Goal: Information Seeking & Learning: Learn about a topic

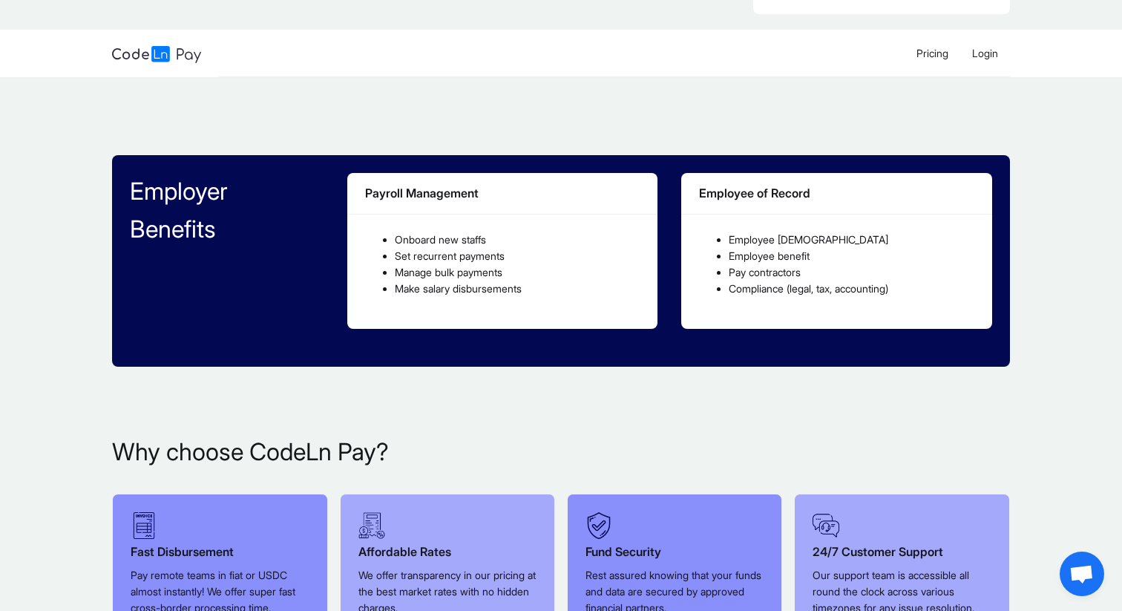
scroll to position [553, 0]
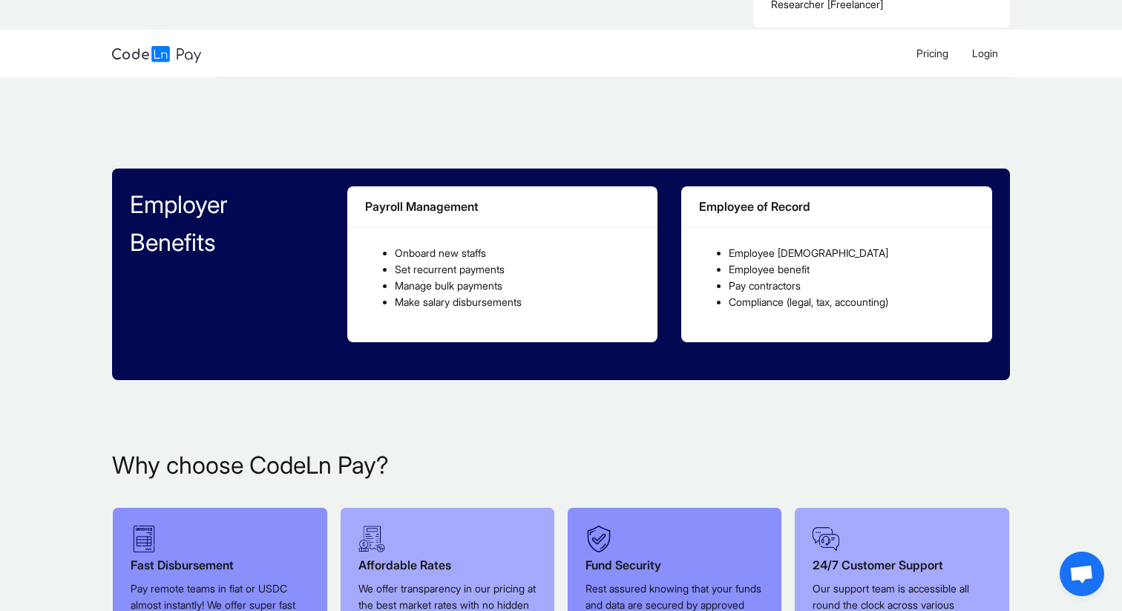
drag, startPoint x: 389, startPoint y: 223, endPoint x: 540, endPoint y: 276, distance: 159.7
click at [540, 276] on ul "Onboard new staffs Set recurrent payments Manage bulk payments Make salary disb…" at bounding box center [502, 277] width 275 height 65
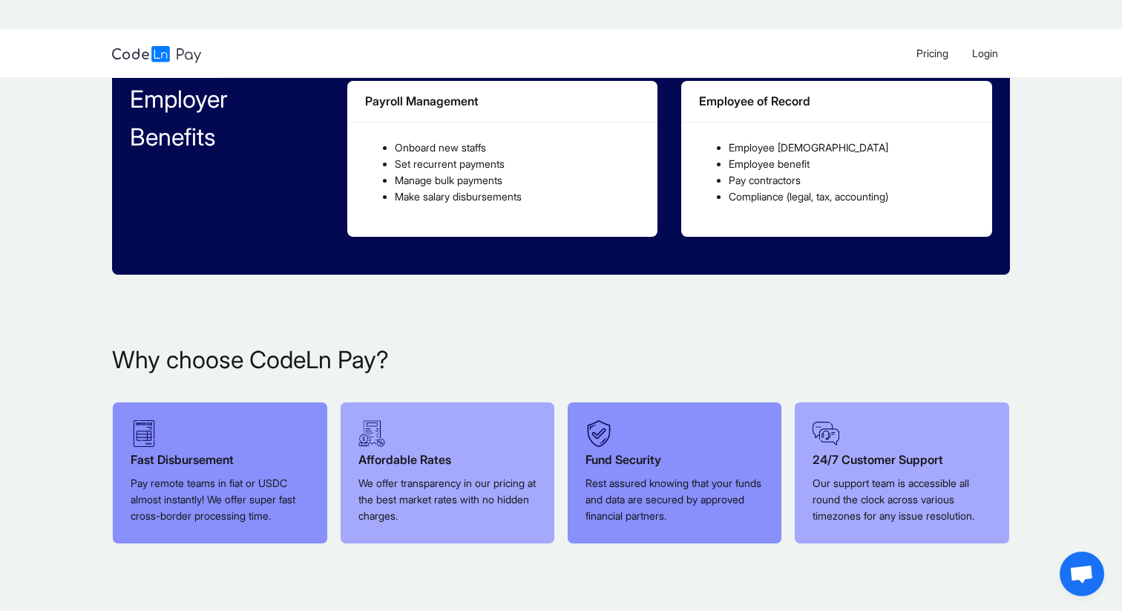
scroll to position [664, 0]
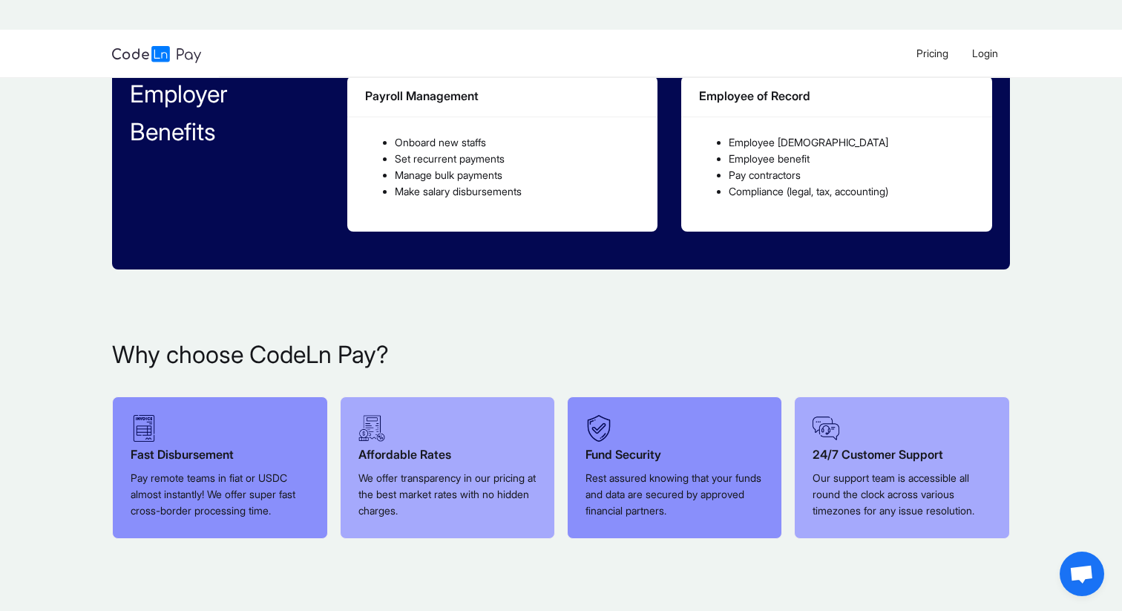
drag, startPoint x: 742, startPoint y: 113, endPoint x: 801, endPoint y: 189, distance: 96.2
click at [801, 189] on div "Employee [DEMOGRAPHIC_DATA] Employee benefit Pay contractors Compliance (legal,…" at bounding box center [837, 172] width 311 height 111
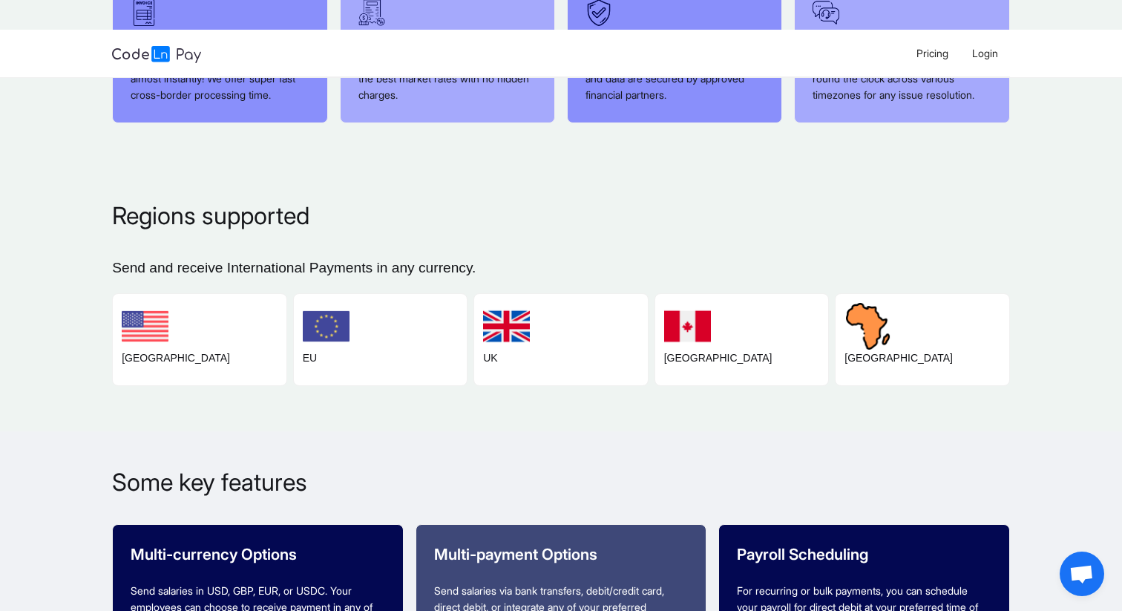
scroll to position [1086, 0]
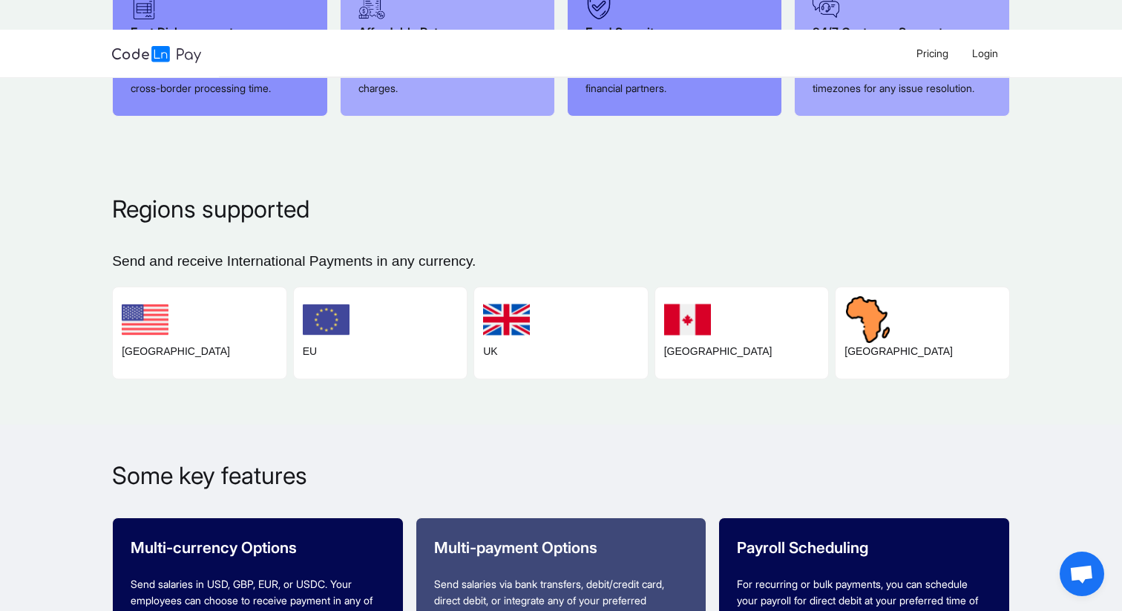
drag, startPoint x: 277, startPoint y: 297, endPoint x: 184, endPoint y: 297, distance: 92.8
click at [184, 298] on div "[GEOGRAPHIC_DATA]" at bounding box center [200, 332] width 174 height 91
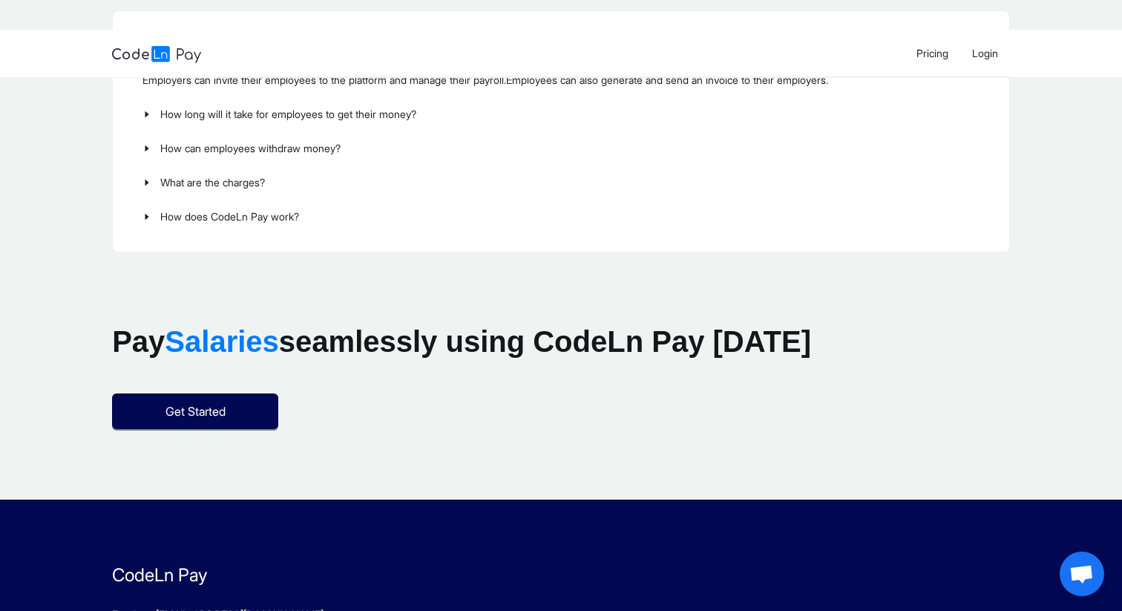
scroll to position [2057, 0]
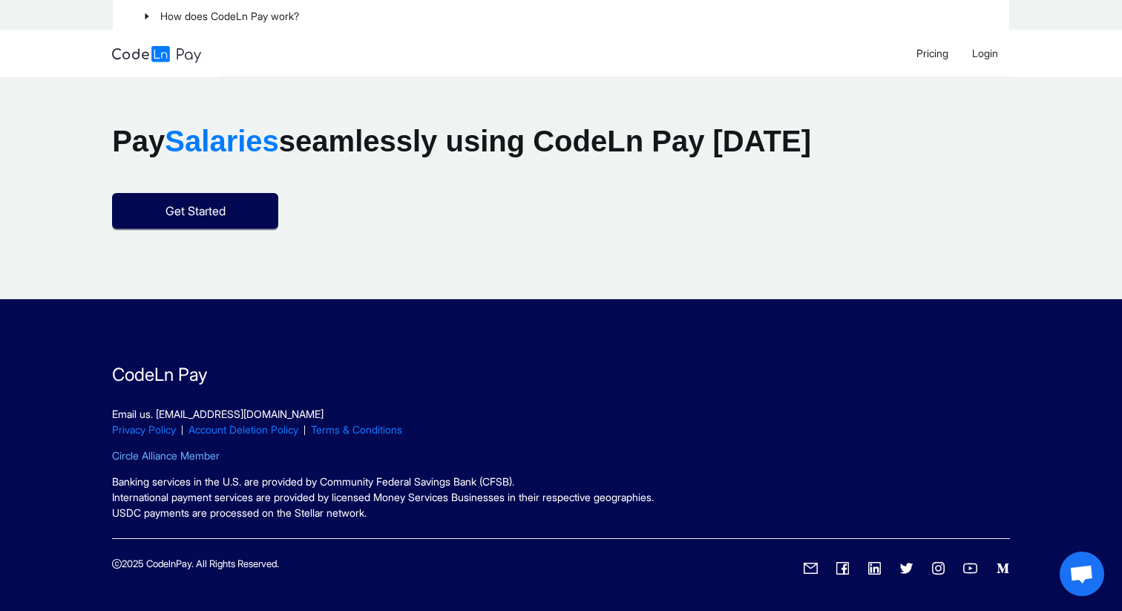
click at [169, 449] on link "Circle Alliance Member" at bounding box center [166, 455] width 108 height 13
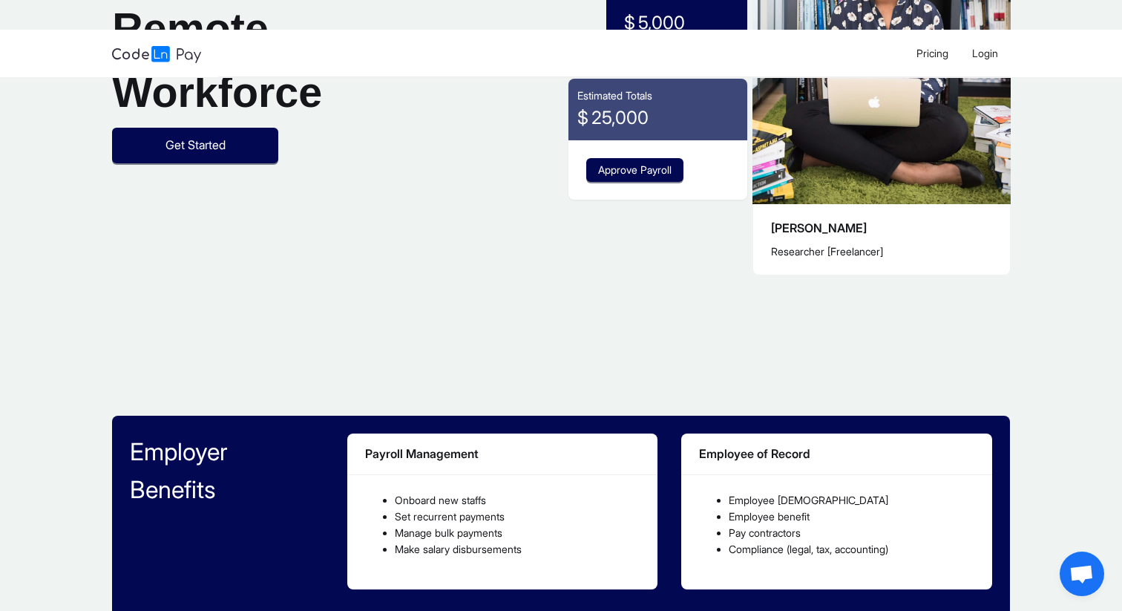
scroll to position [0, 0]
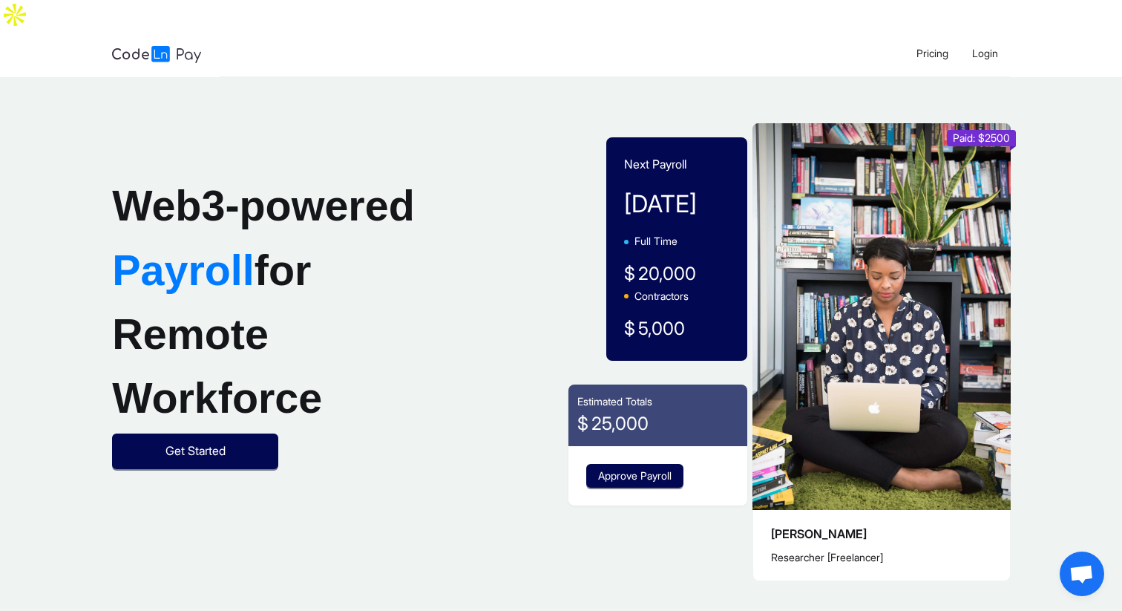
click at [156, 46] on img at bounding box center [156, 54] width 89 height 17
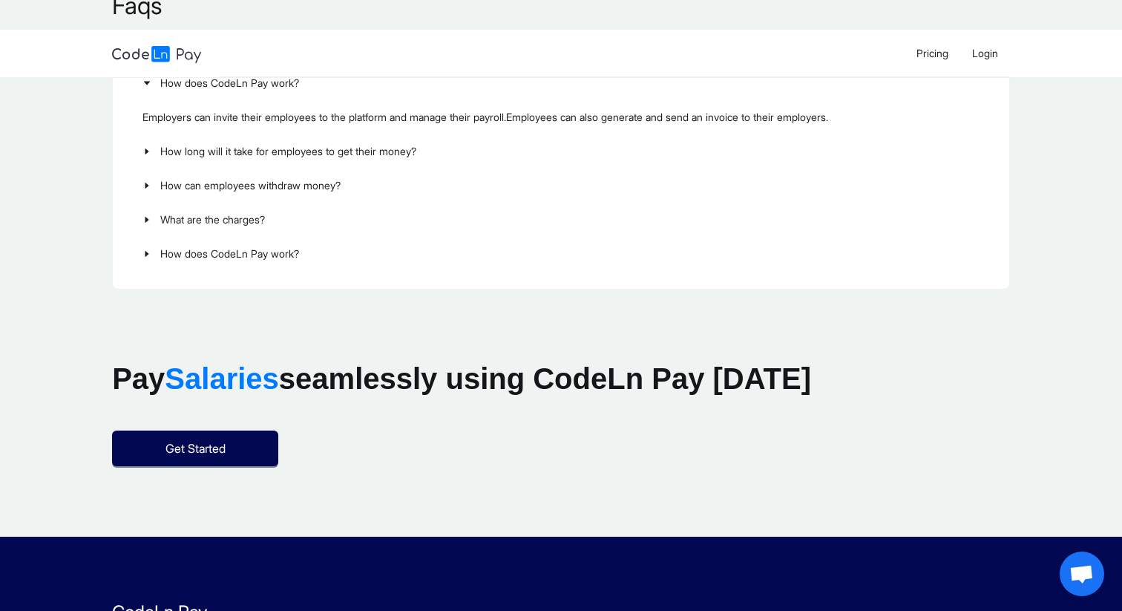
scroll to position [2057, 0]
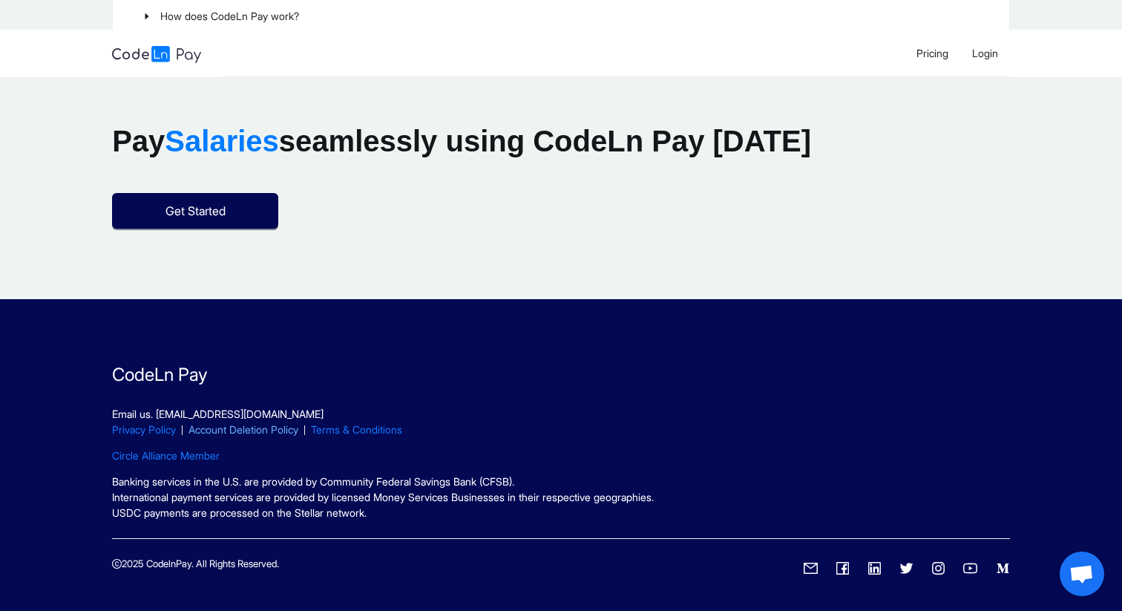
click at [229, 423] on link "Account Deletion Policy" at bounding box center [244, 429] width 110 height 13
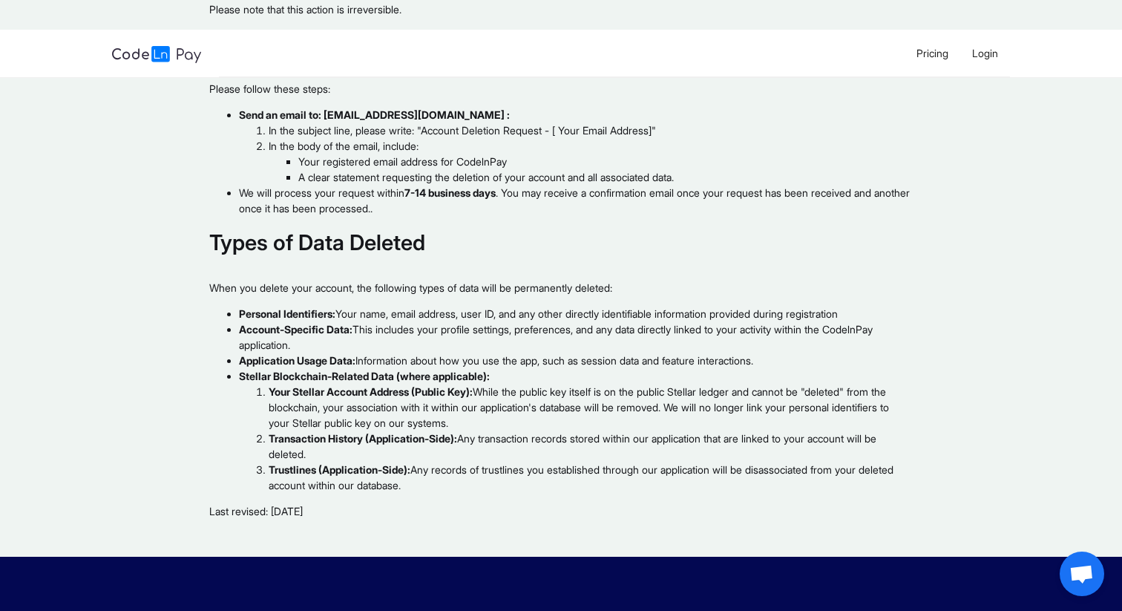
scroll to position [508, 0]
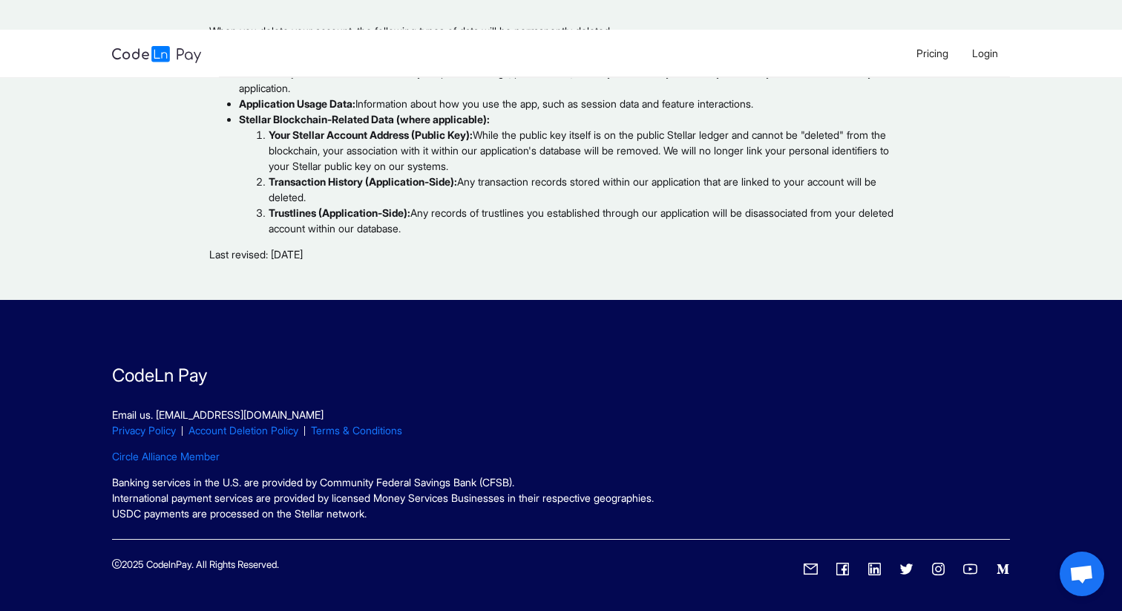
click at [151, 46] on img at bounding box center [156, 54] width 89 height 17
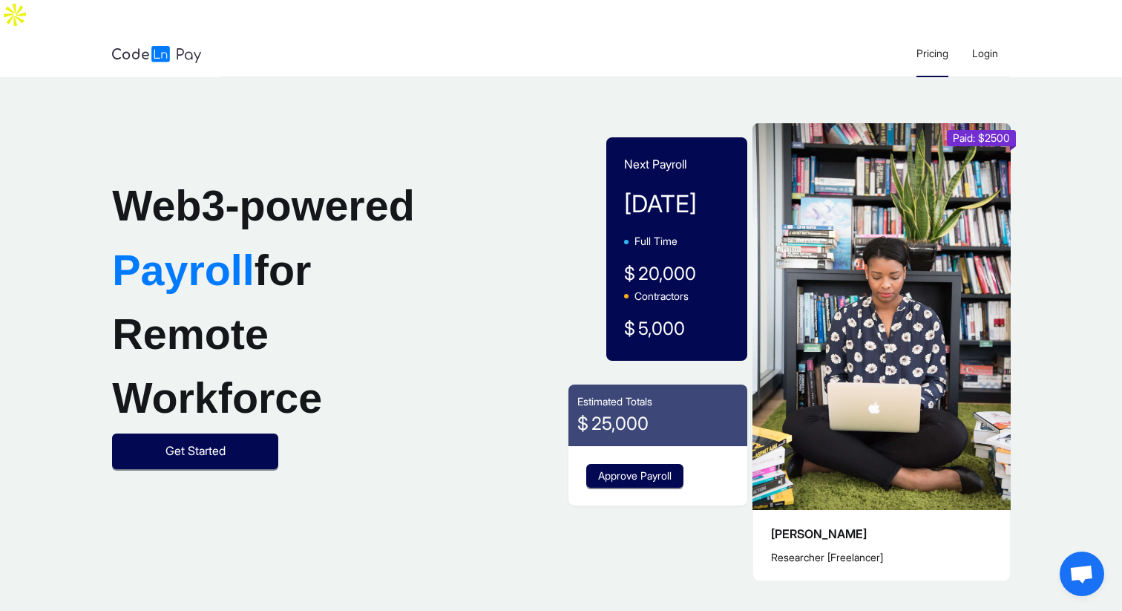
click at [922, 47] on span "Pricing" at bounding box center [933, 53] width 32 height 13
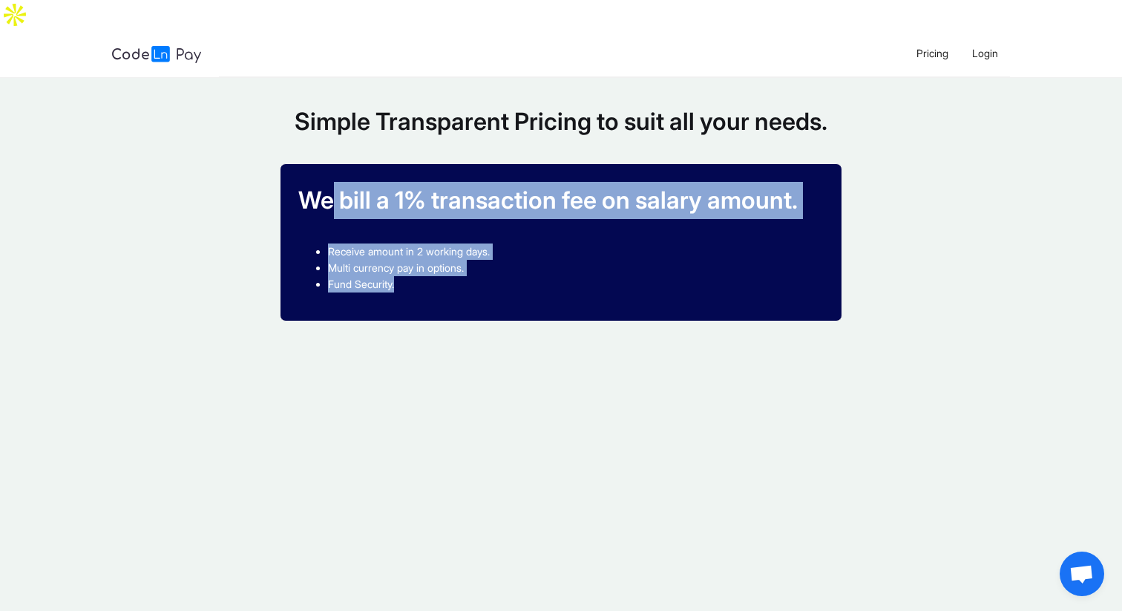
drag, startPoint x: 317, startPoint y: 174, endPoint x: 747, endPoint y: 298, distance: 447.4
click at [747, 298] on div "We bill a 1% transaction fee on salary amount. Receive amount in 2 working days…" at bounding box center [561, 247] width 575 height 169
